Goal: Transaction & Acquisition: Obtain resource

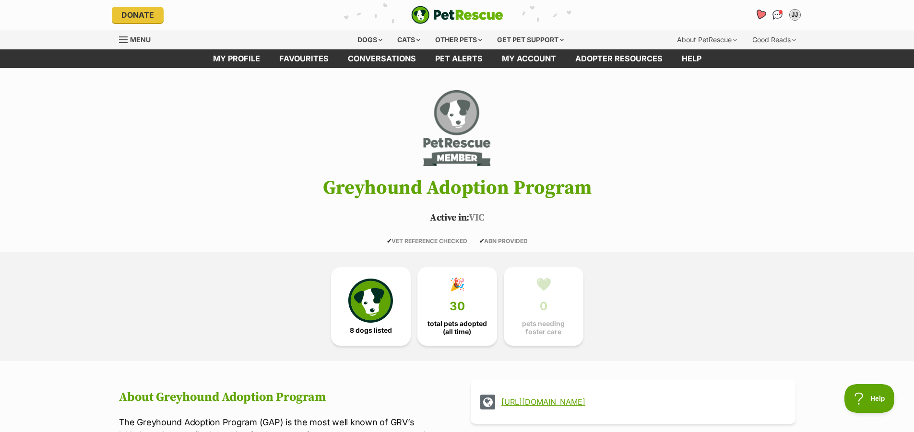
click at [762, 12] on icon "Favourites" at bounding box center [760, 14] width 12 height 11
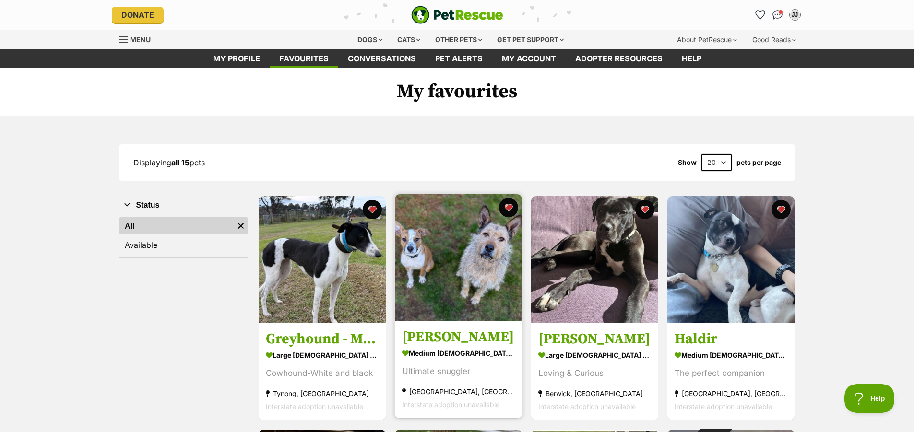
click at [446, 302] on img at bounding box center [458, 257] width 127 height 127
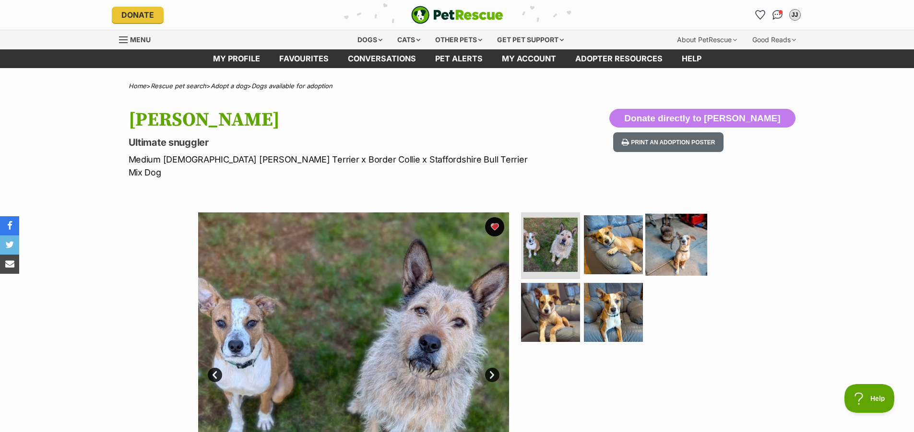
click at [675, 238] on img at bounding box center [676, 244] width 62 height 62
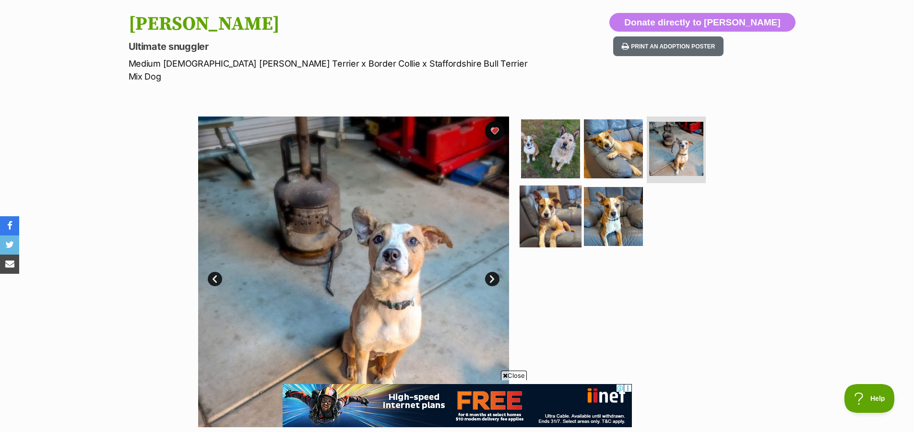
click at [558, 213] on img at bounding box center [551, 217] width 62 height 62
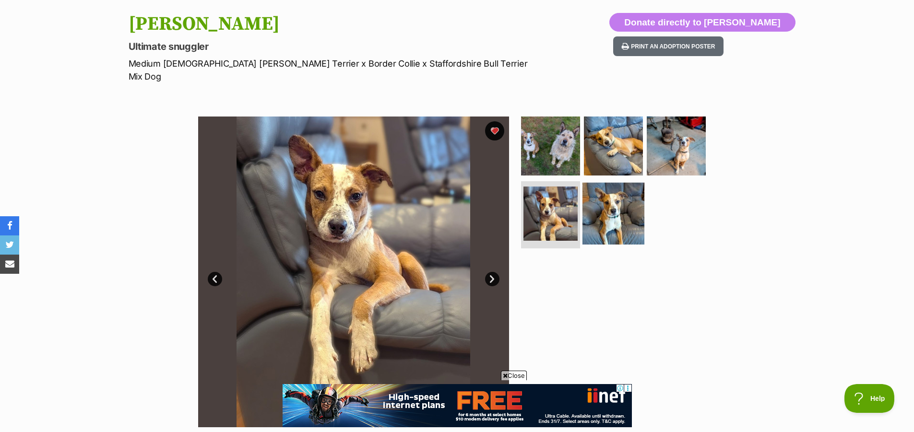
click at [604, 216] on img at bounding box center [613, 214] width 62 height 62
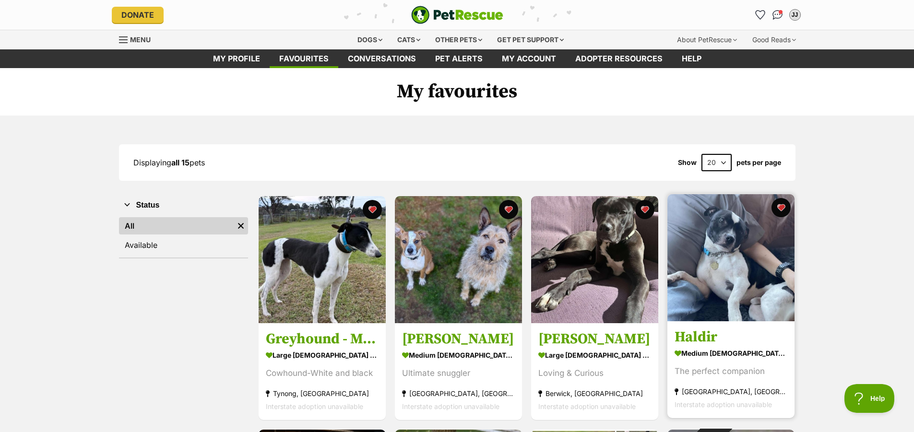
click at [750, 276] on img at bounding box center [730, 257] width 127 height 127
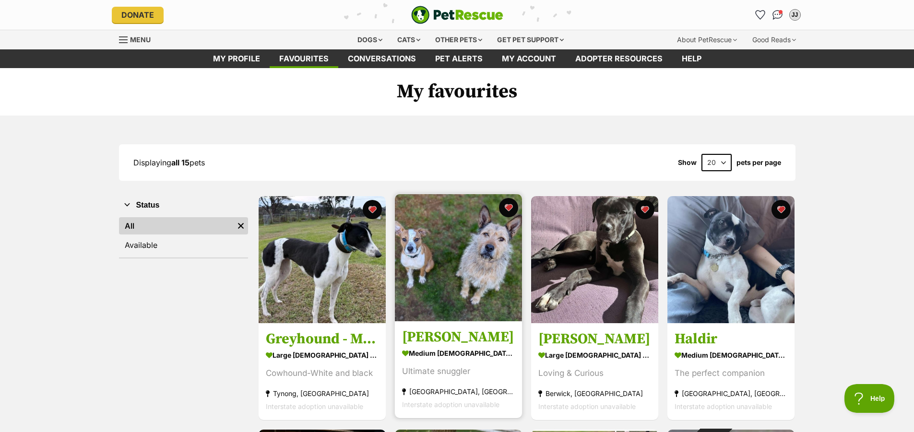
click at [450, 237] on img at bounding box center [458, 257] width 127 height 127
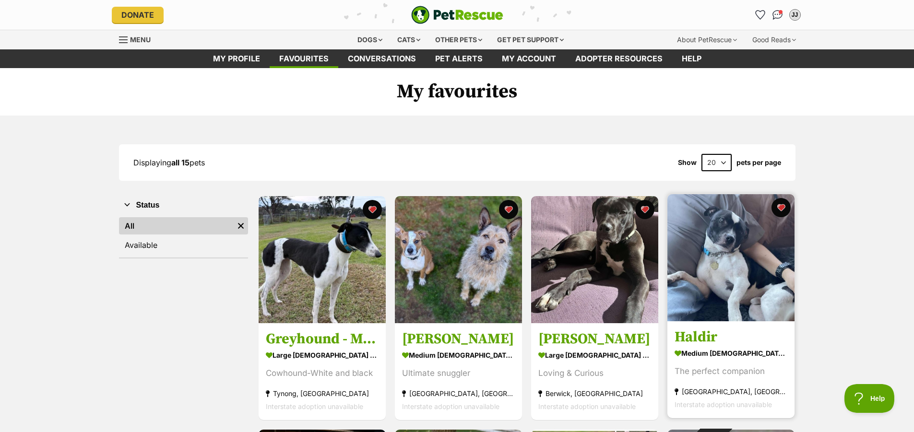
click at [735, 267] on img at bounding box center [730, 257] width 127 height 127
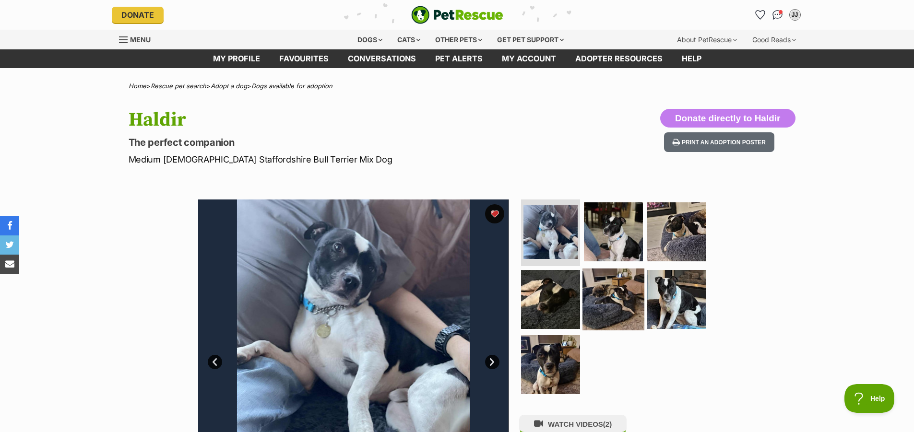
click at [622, 310] on img at bounding box center [613, 300] width 62 height 62
